Goal: Find specific page/section: Find specific page/section

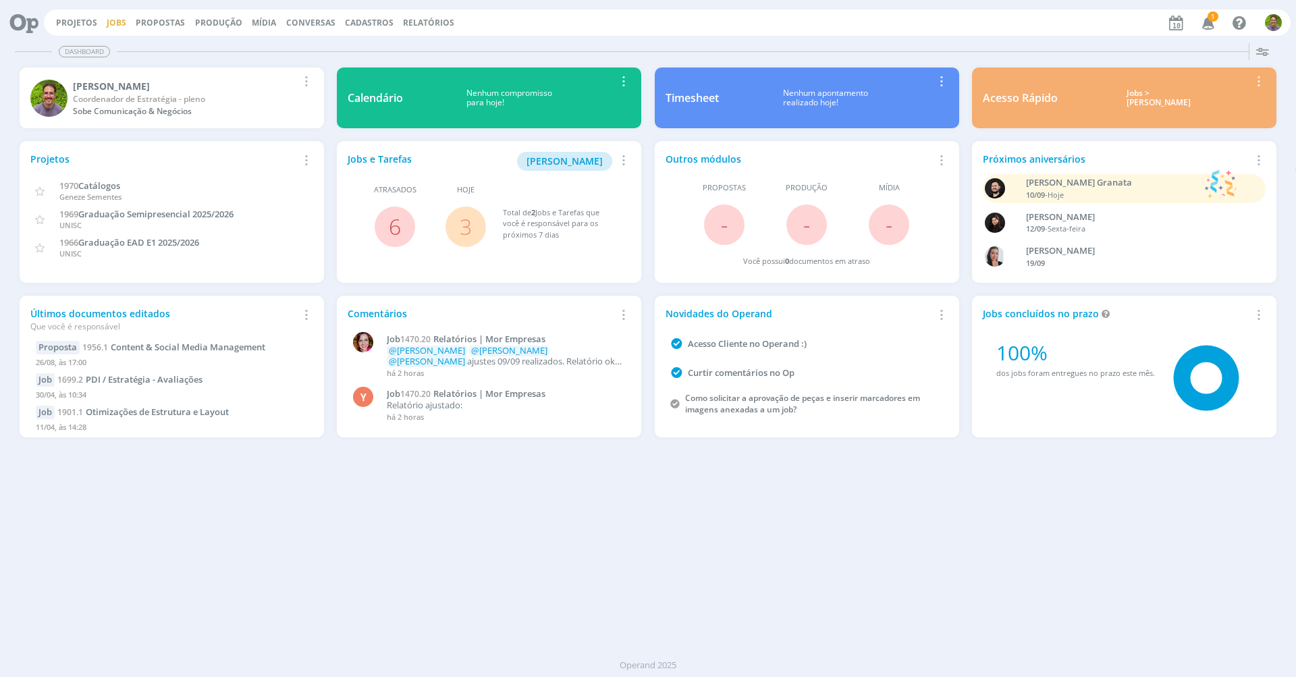
click at [111, 22] on link "Jobs" at bounding box center [117, 22] width 20 height 11
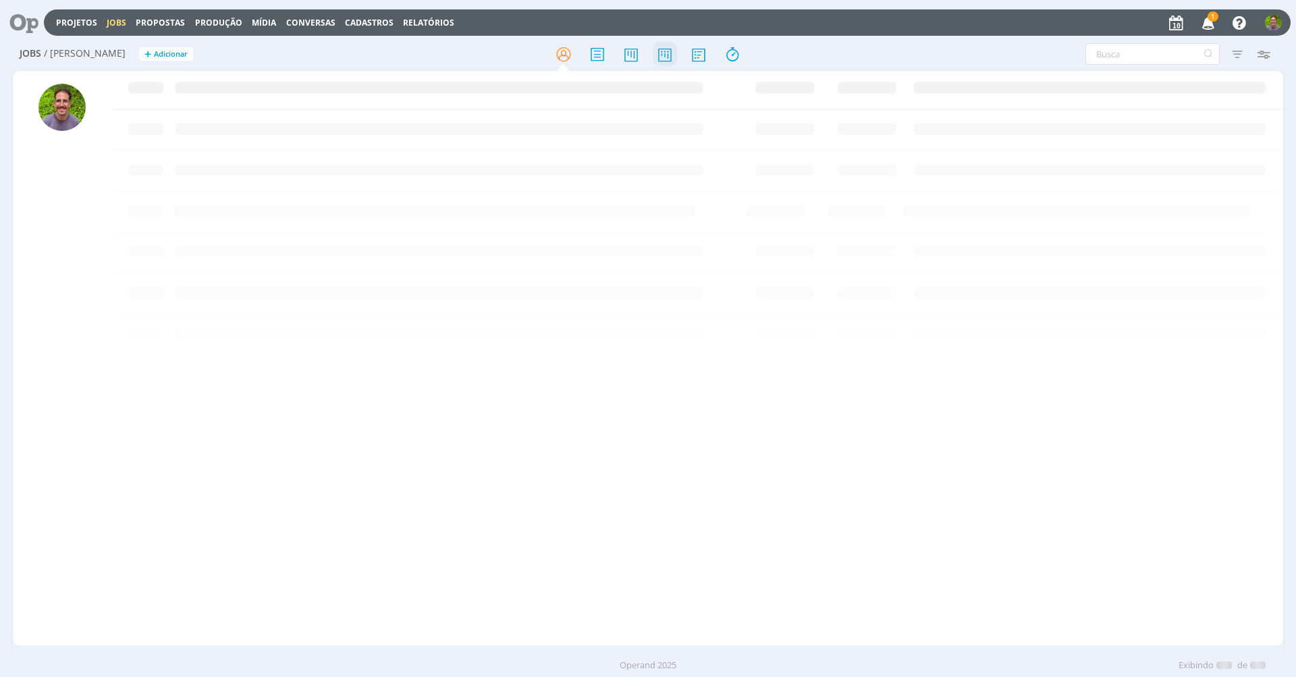
click at [664, 59] on icon at bounding box center [665, 54] width 24 height 26
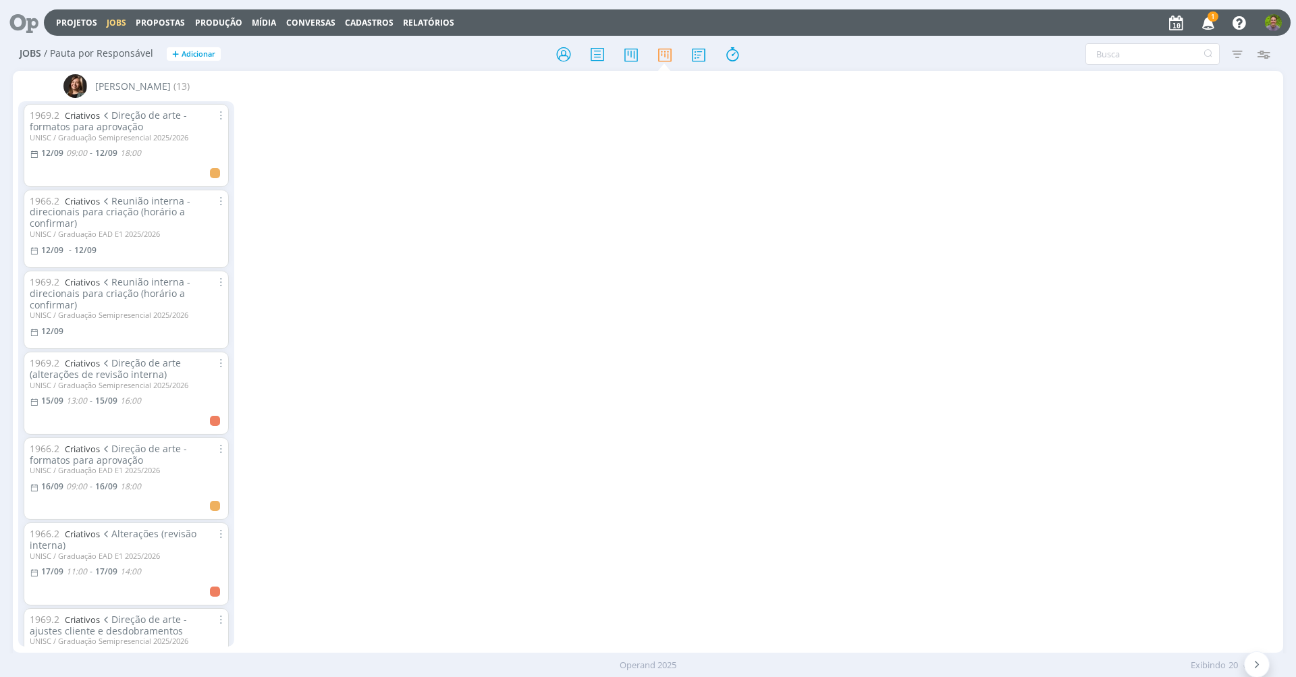
click at [1262, 53] on icon "button" at bounding box center [1262, 54] width 24 height 24
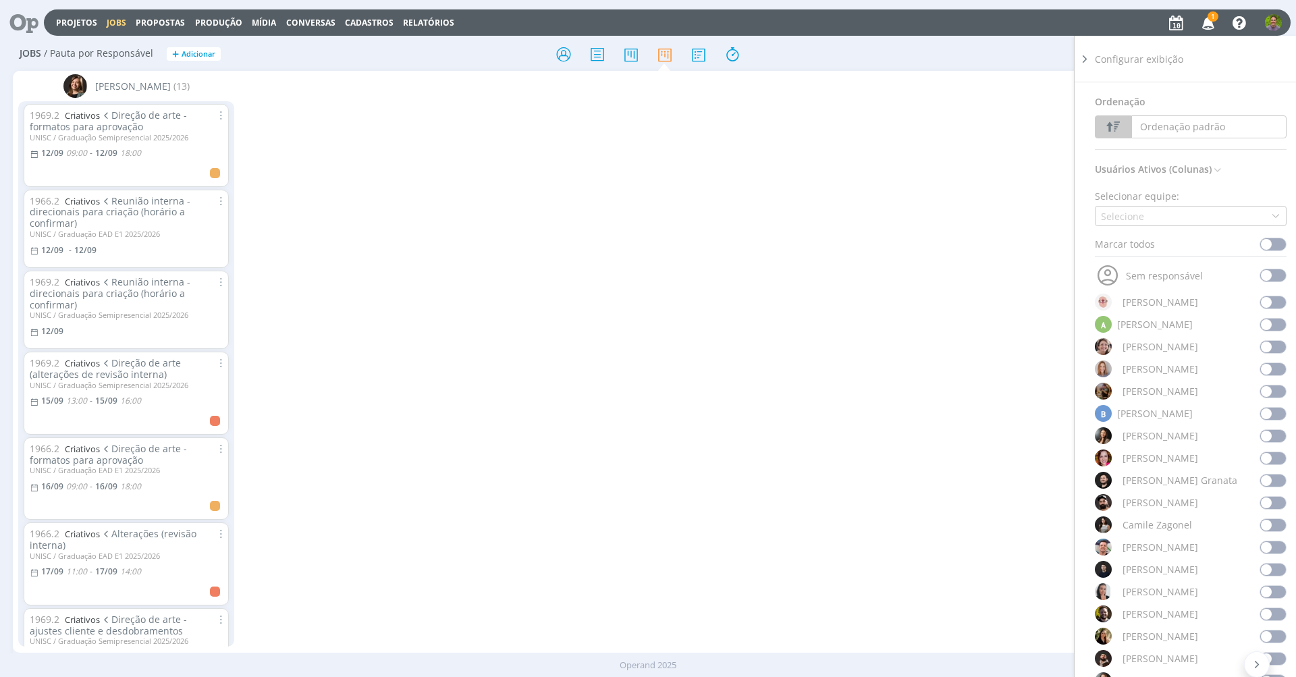
click at [1153, 223] on div "Selecione" at bounding box center [1191, 216] width 192 height 20
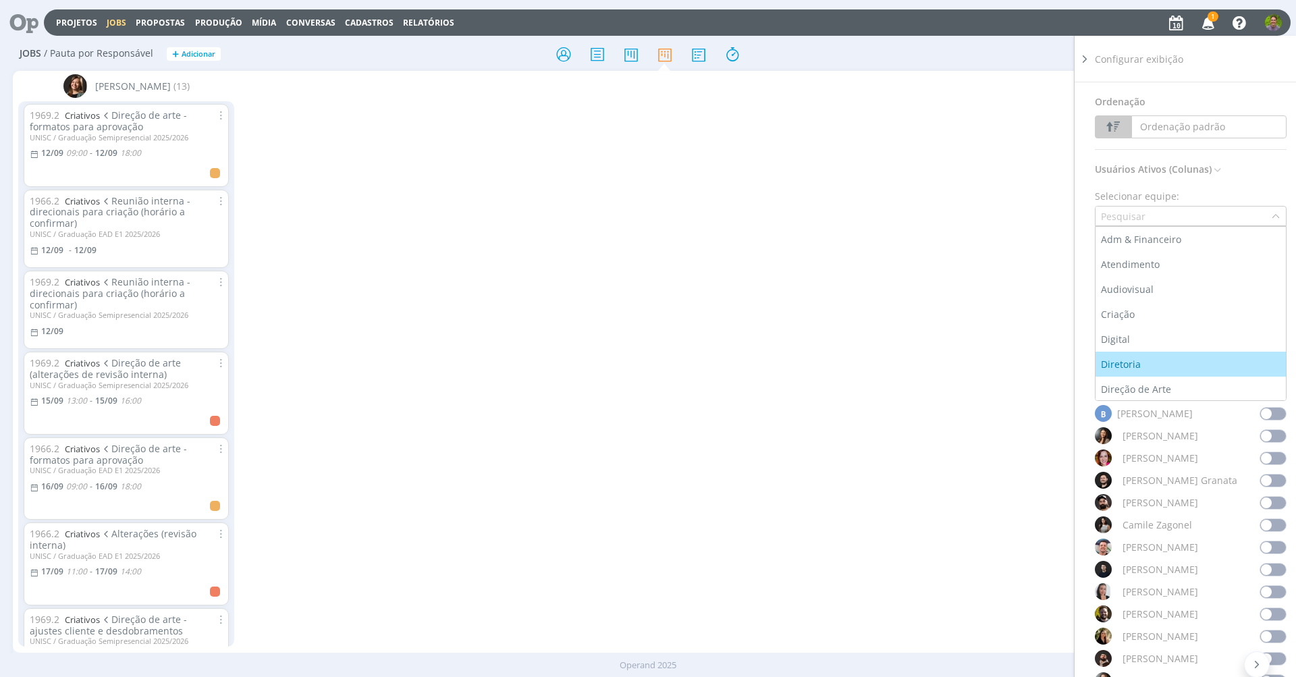
scroll to position [84, 0]
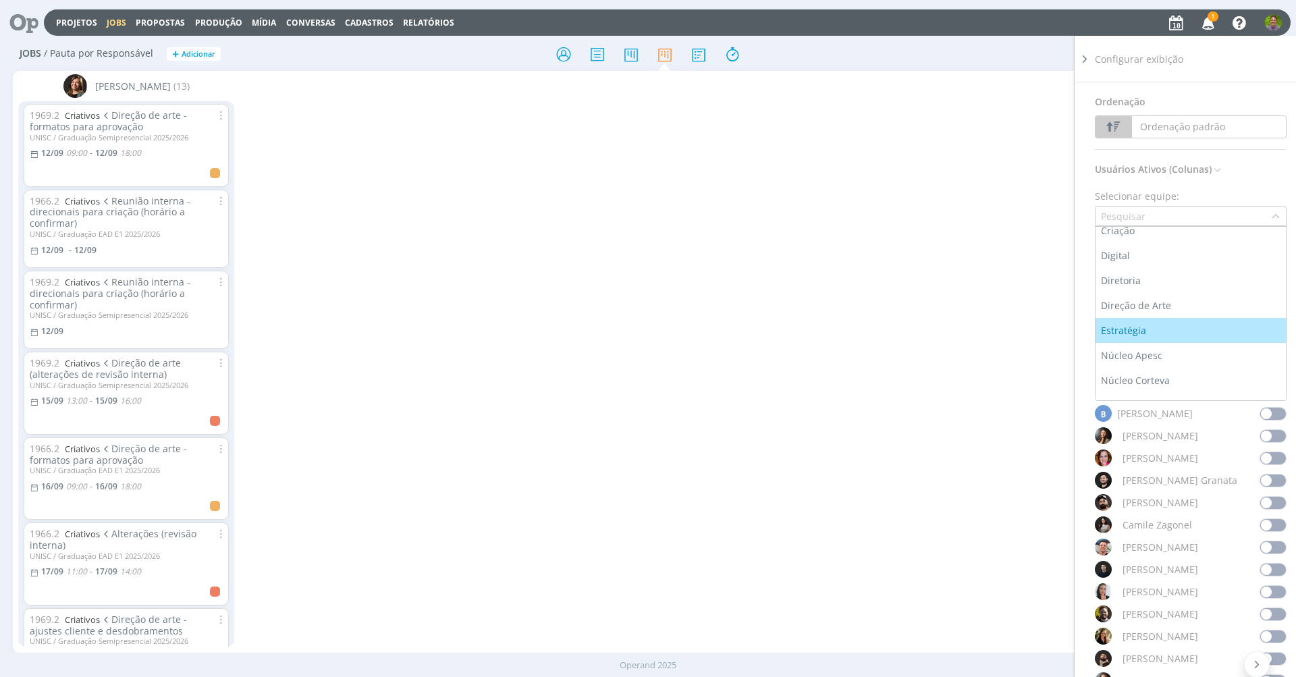
click at [1154, 341] on li "Estratégia" at bounding box center [1190, 330] width 190 height 25
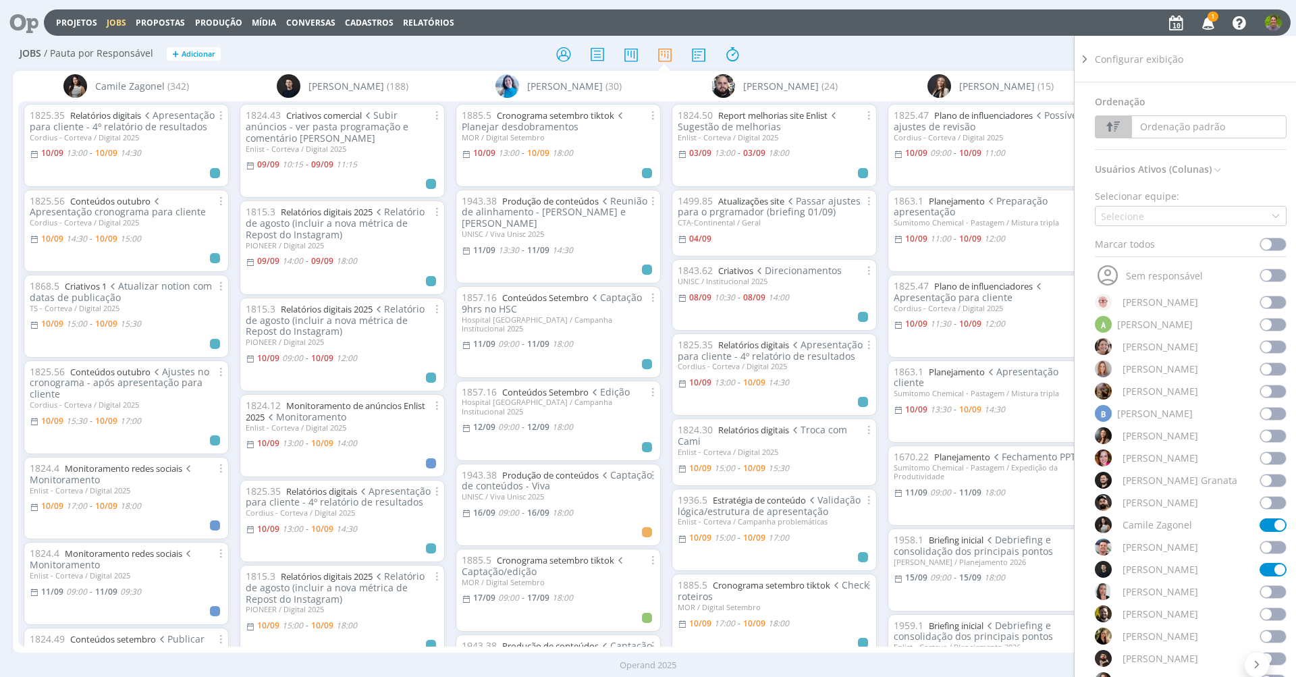
click at [803, 57] on div at bounding box center [647, 54] width 423 height 24
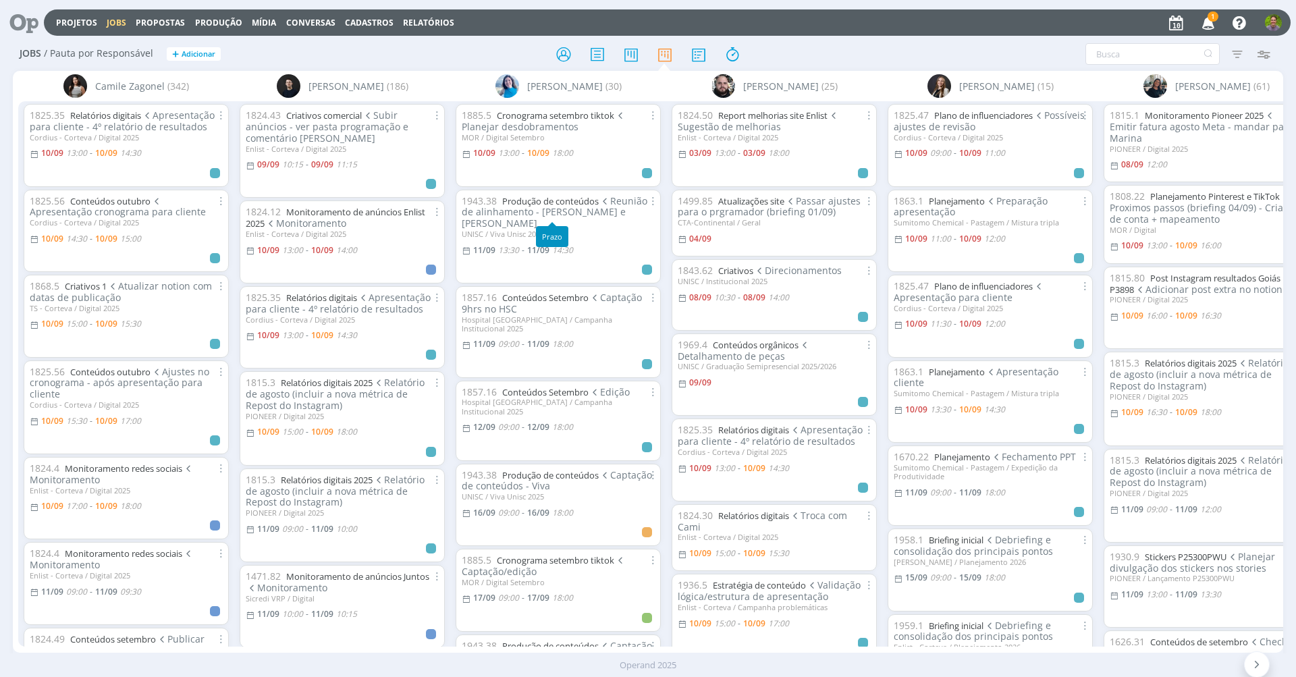
scroll to position [20, 0]
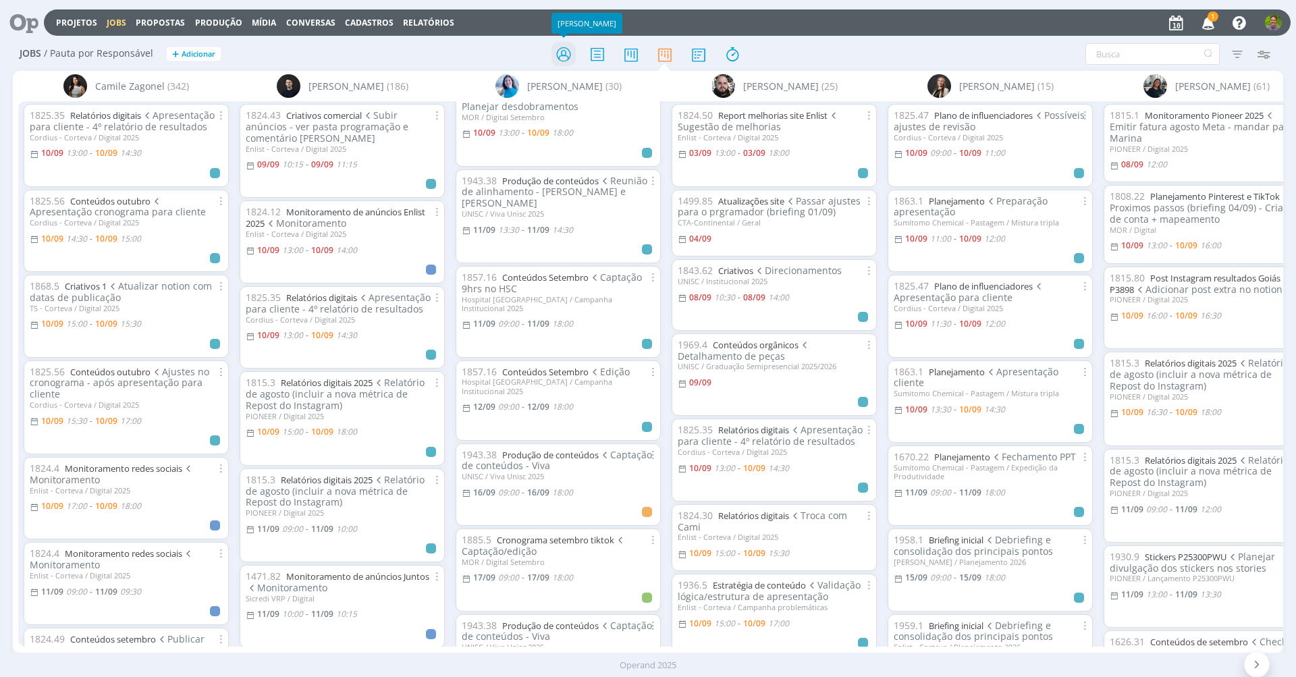
click at [570, 63] on icon at bounding box center [563, 54] width 24 height 26
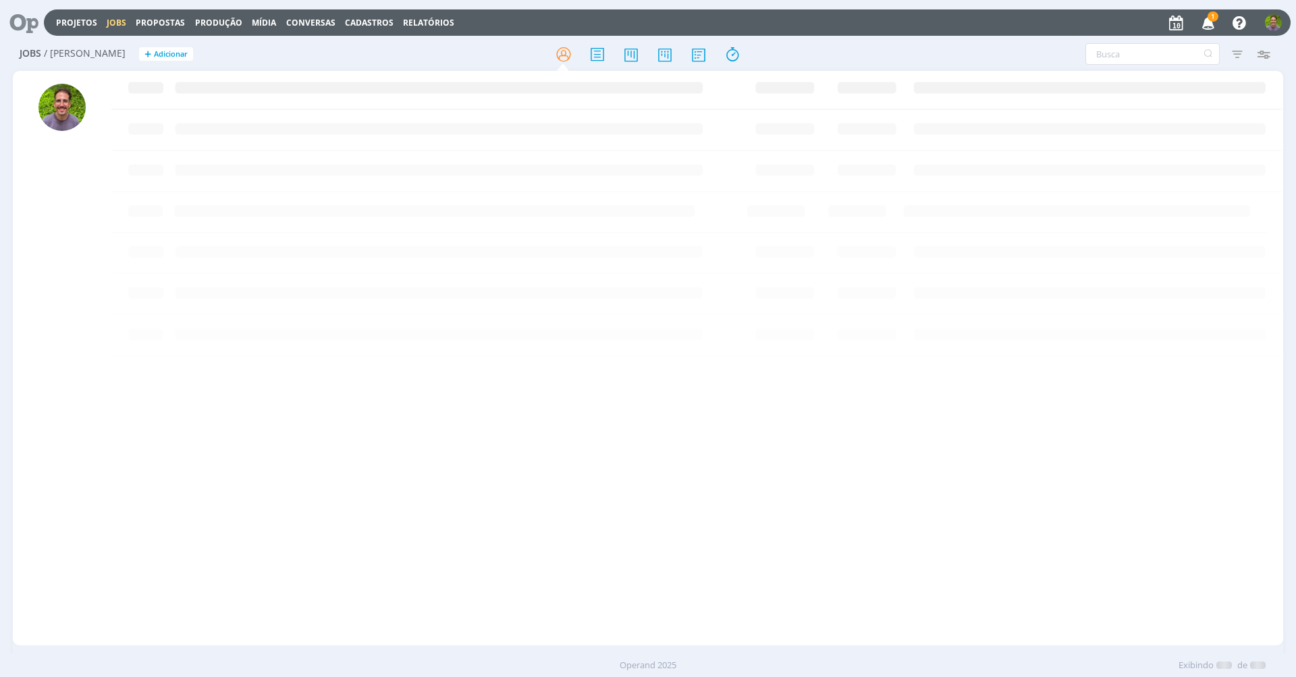
click at [455, 51] on div at bounding box center [647, 54] width 423 height 24
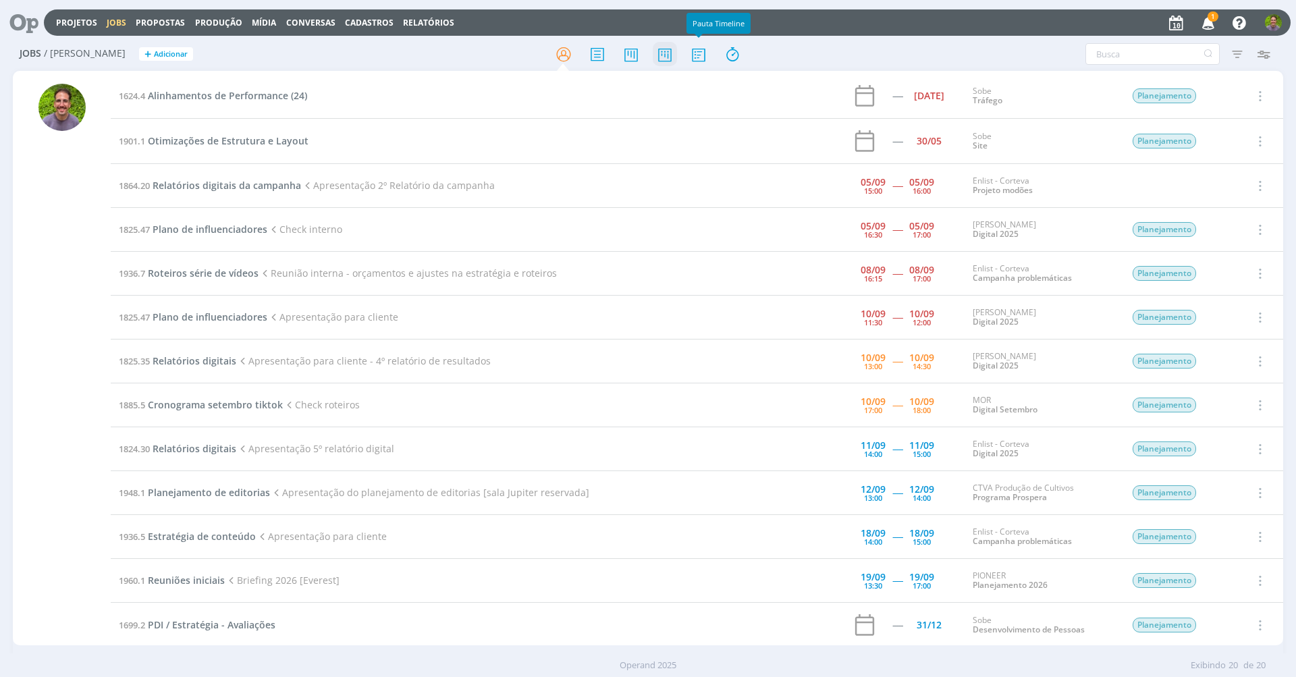
click at [659, 57] on icon at bounding box center [665, 54] width 24 height 26
